Goal: Book appointment/travel/reservation

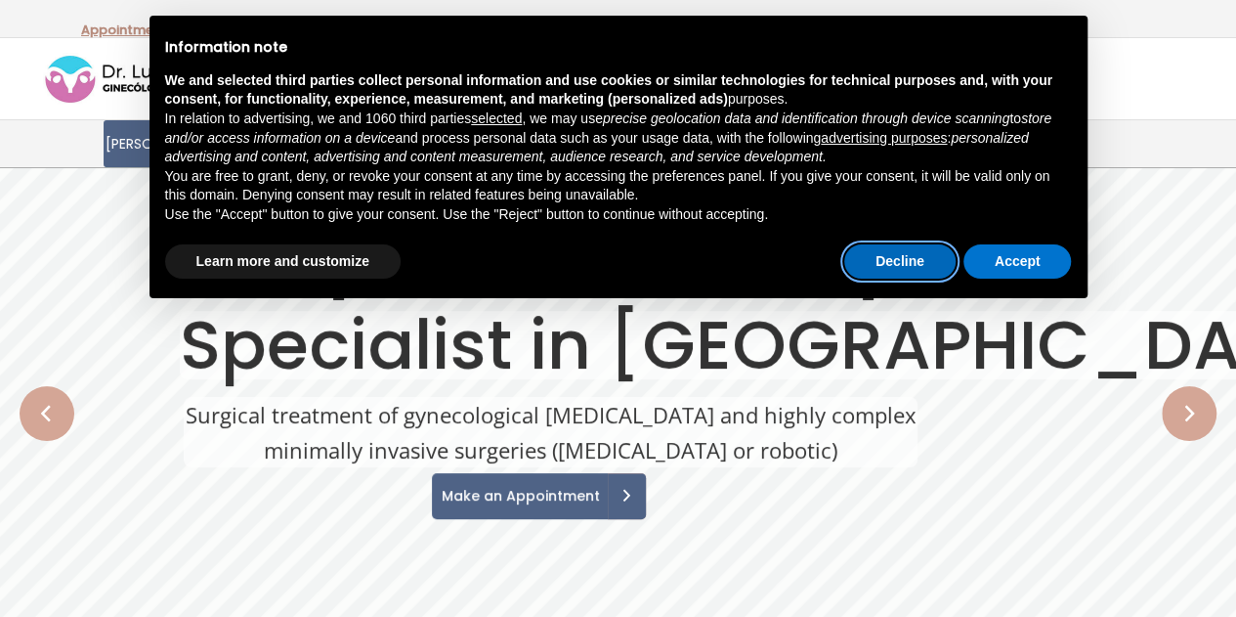
click at [889, 250] on button "Decline" at bounding box center [899, 261] width 111 height 35
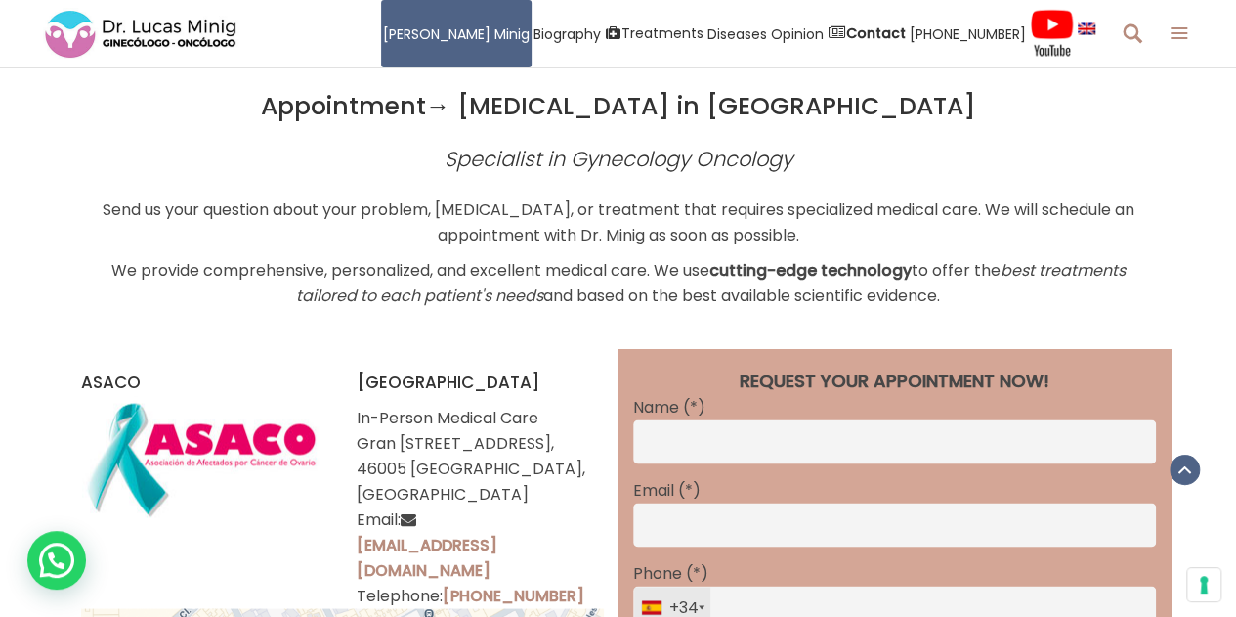
scroll to position [5461, 0]
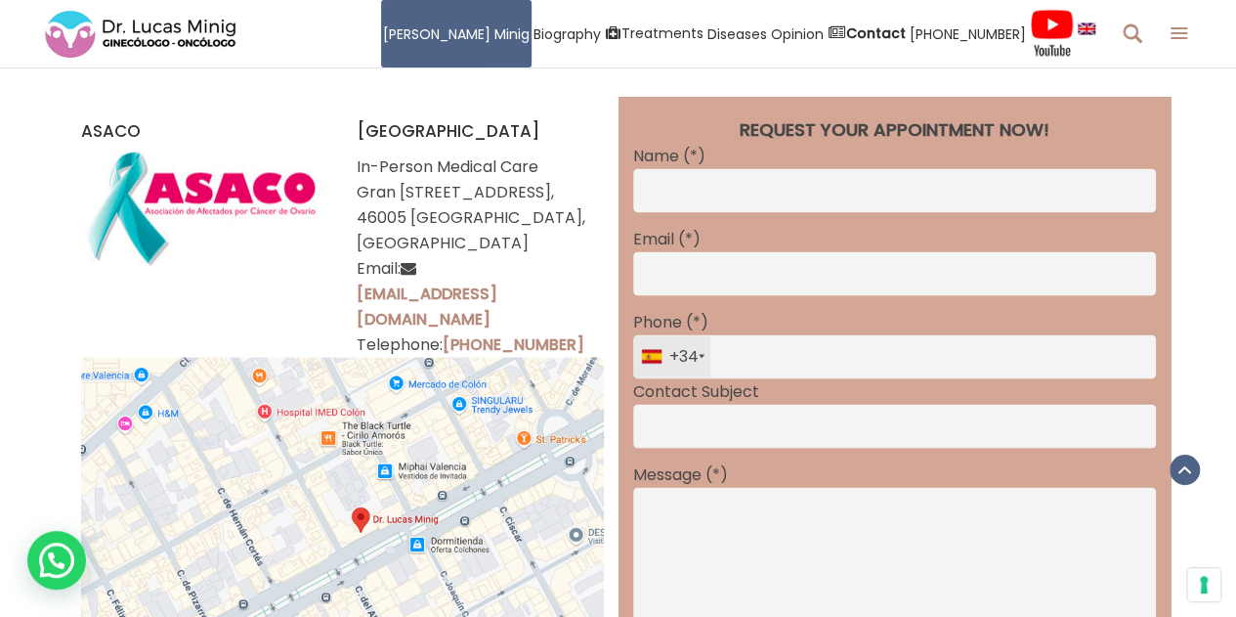
click at [550, 406] on img at bounding box center [342, 542] width 523 height 370
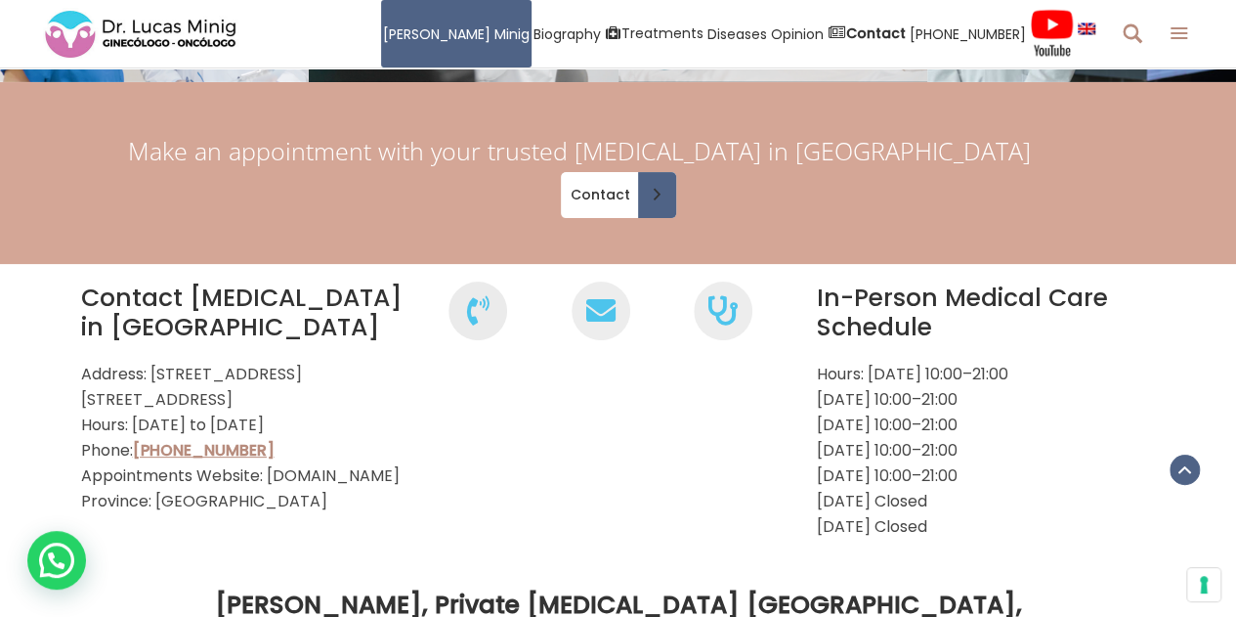
scroll to position [7540, 0]
copy font "oncology"
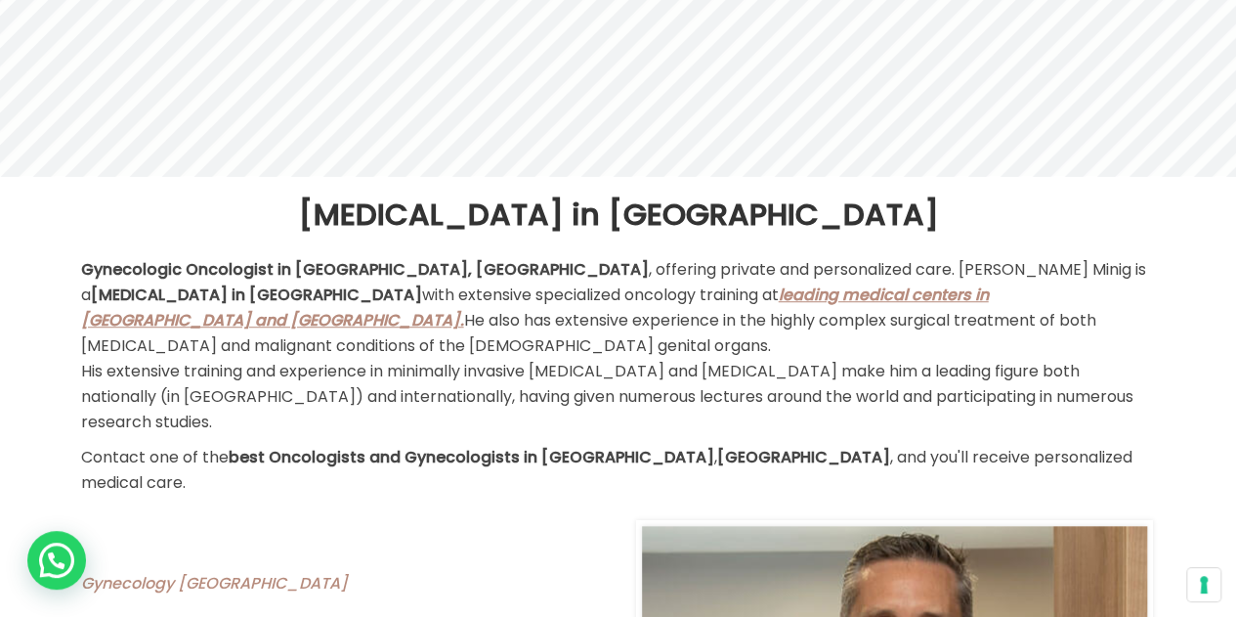
scroll to position [0, 0]
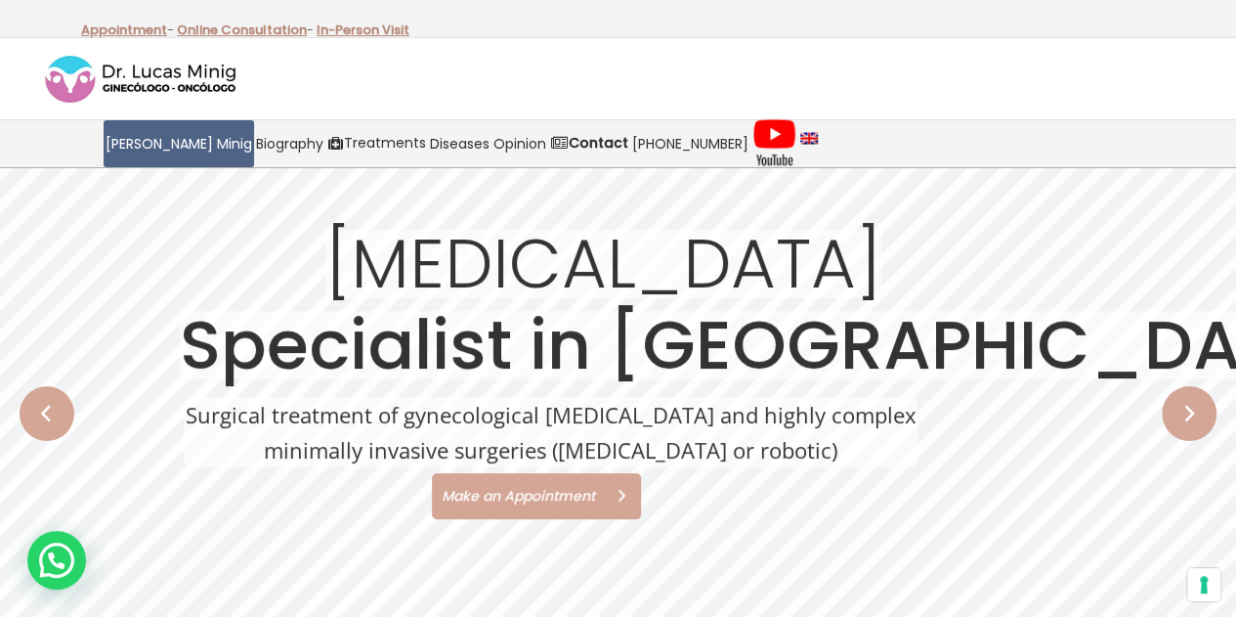
click at [510, 497] on font "Make an Appointment" at bounding box center [518, 496] width 153 height 20
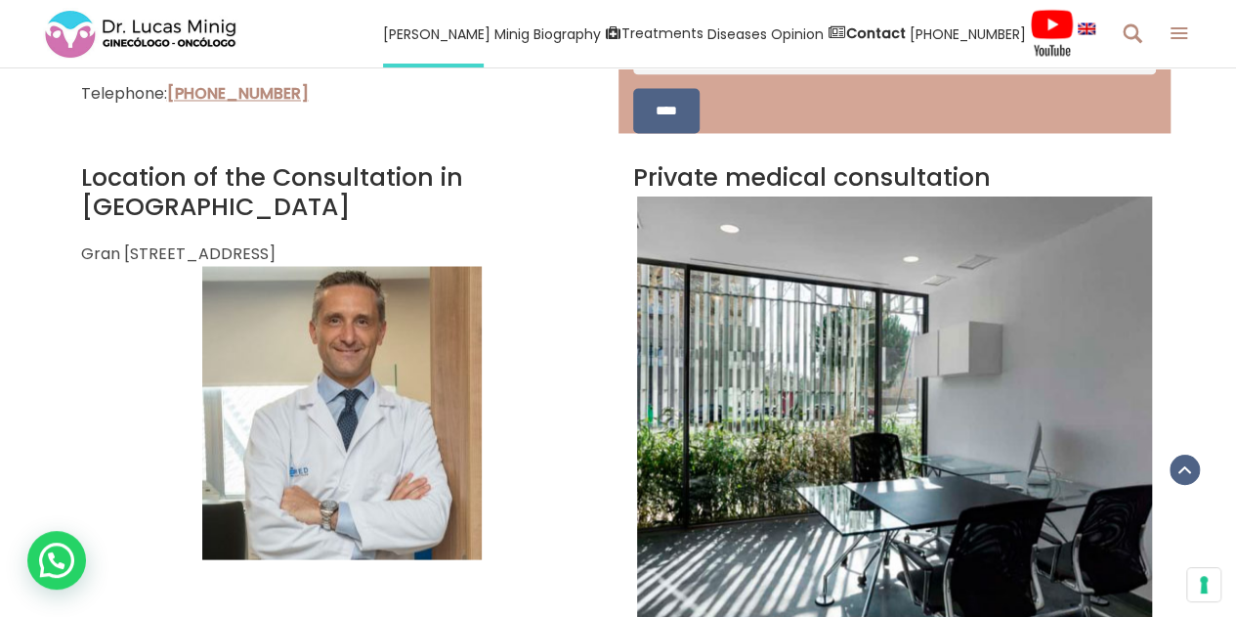
scroll to position [1674, 0]
click at [48, 574] on div "WhatsApp contact" at bounding box center [56, 560] width 59 height 59
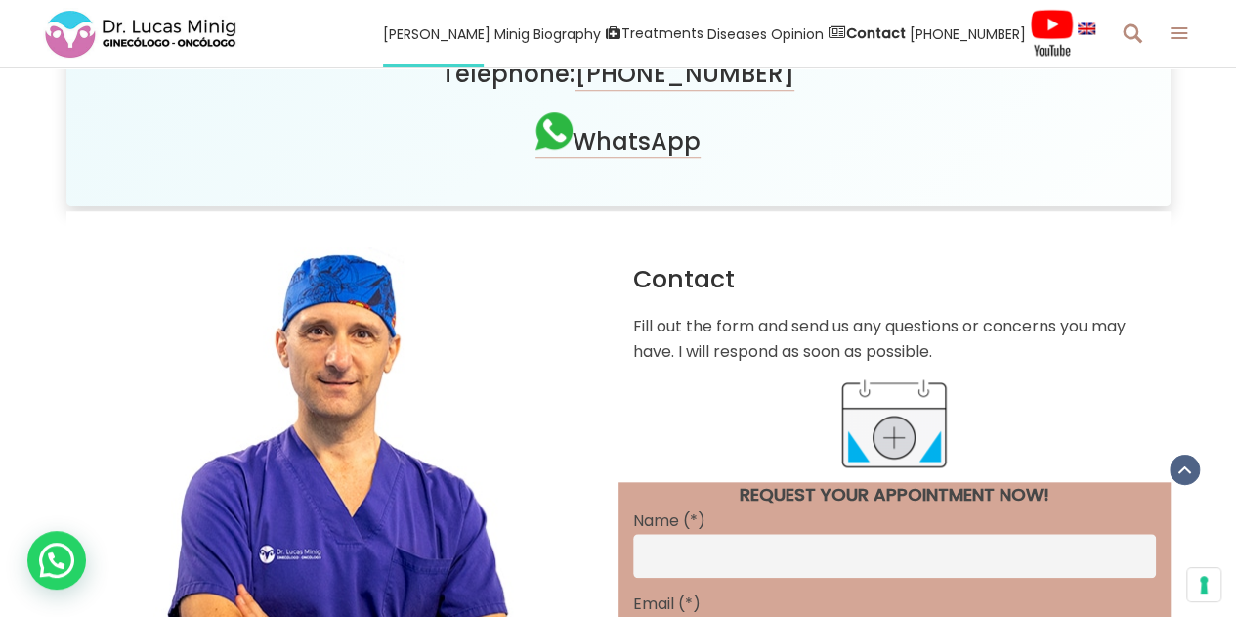
scroll to position [728, 0]
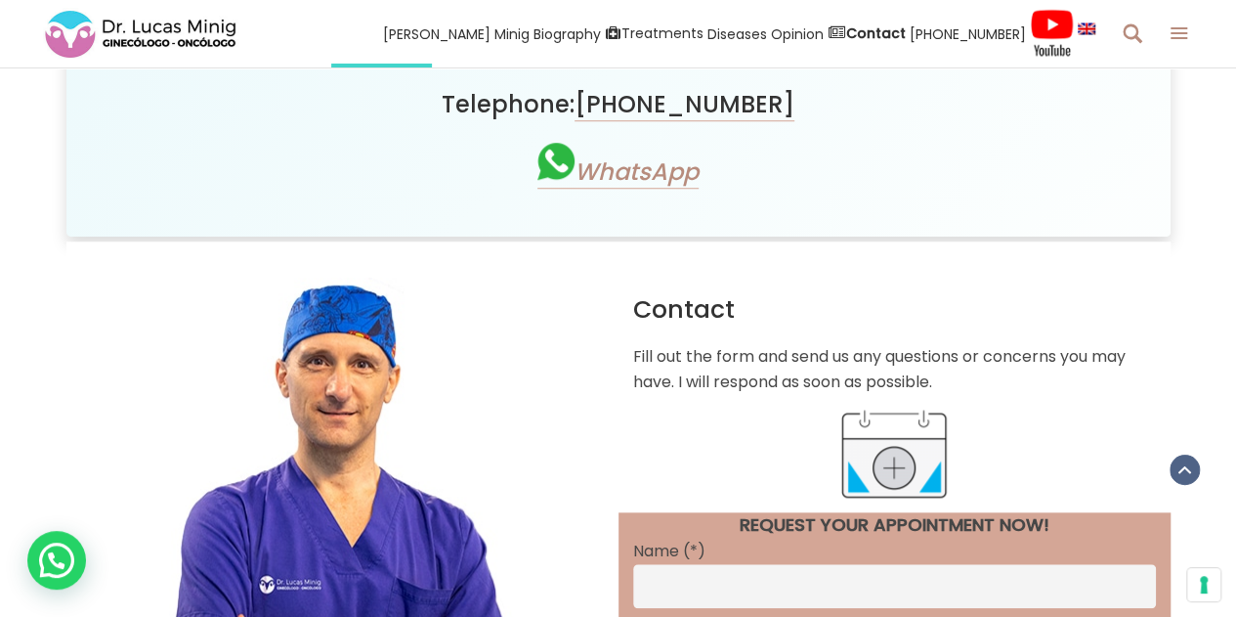
click at [631, 177] on font "WhatsApp" at bounding box center [637, 171] width 124 height 32
